Goal: Transaction & Acquisition: Purchase product/service

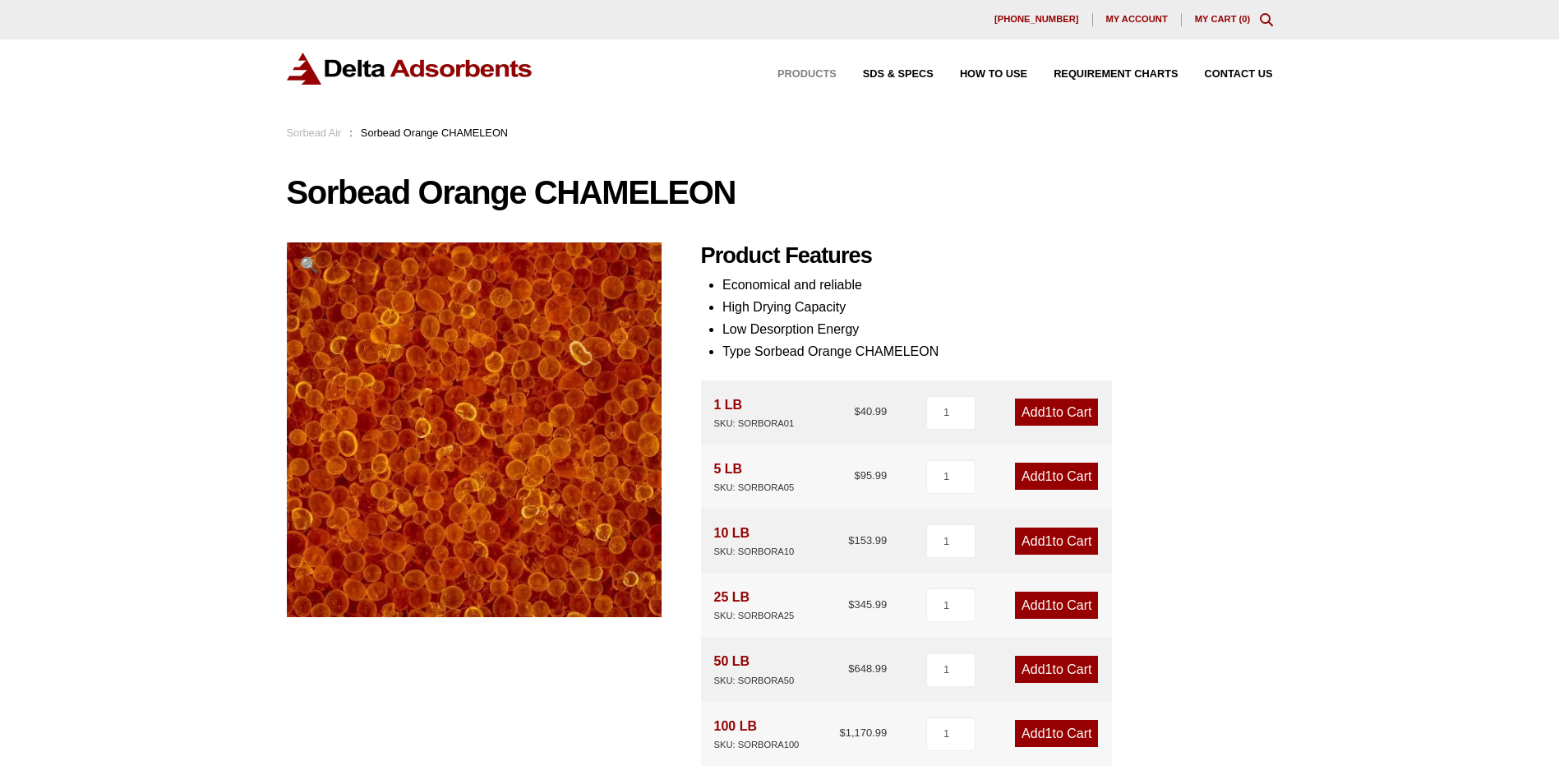
drag, startPoint x: 807, startPoint y: 69, endPoint x: 801, endPoint y: 78, distance: 10.8
click at [807, 69] on span "Products" at bounding box center [807, 74] width 59 height 11
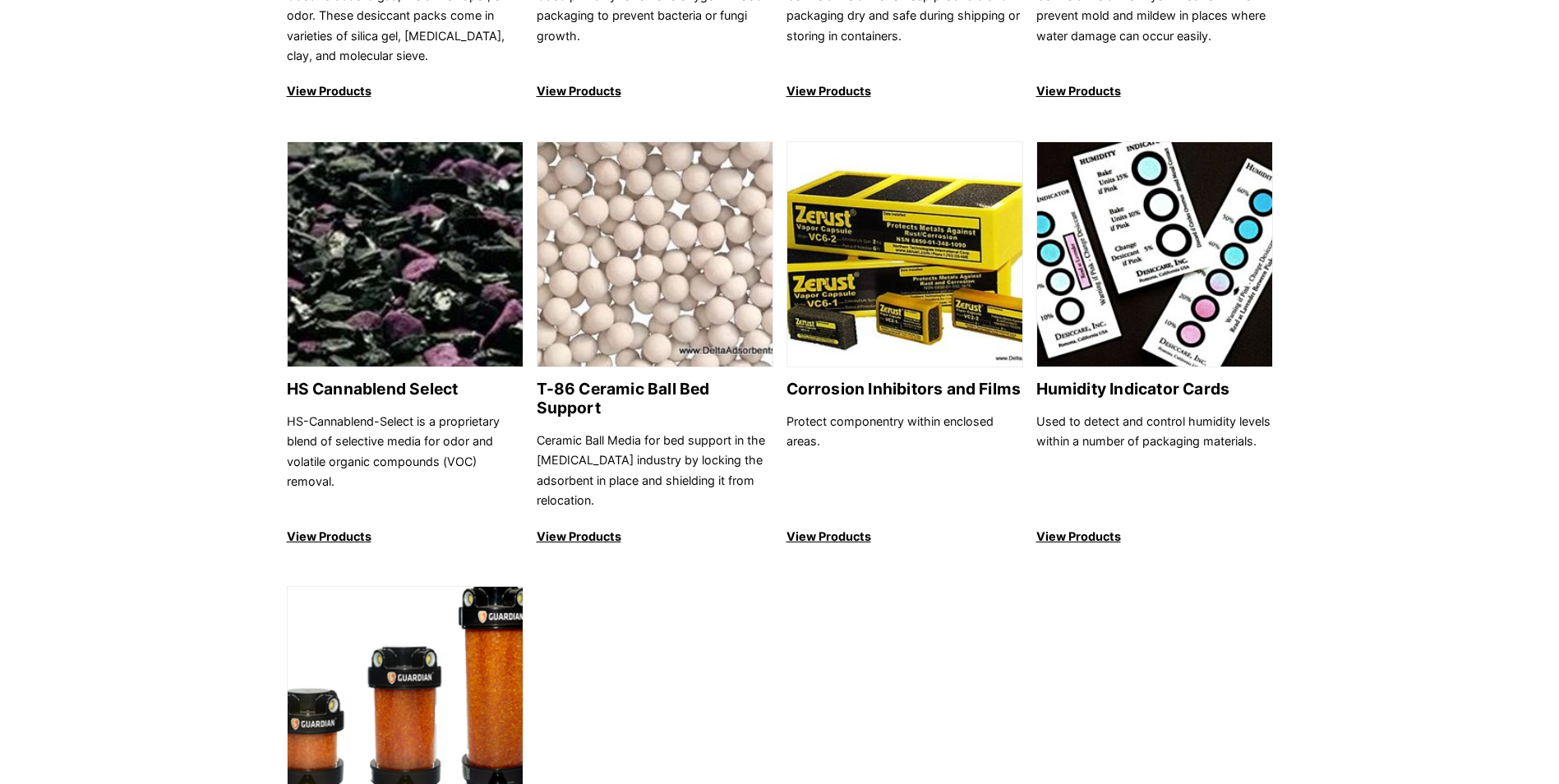
scroll to position [1068, 0]
